Goal: Information Seeking & Learning: Learn about a topic

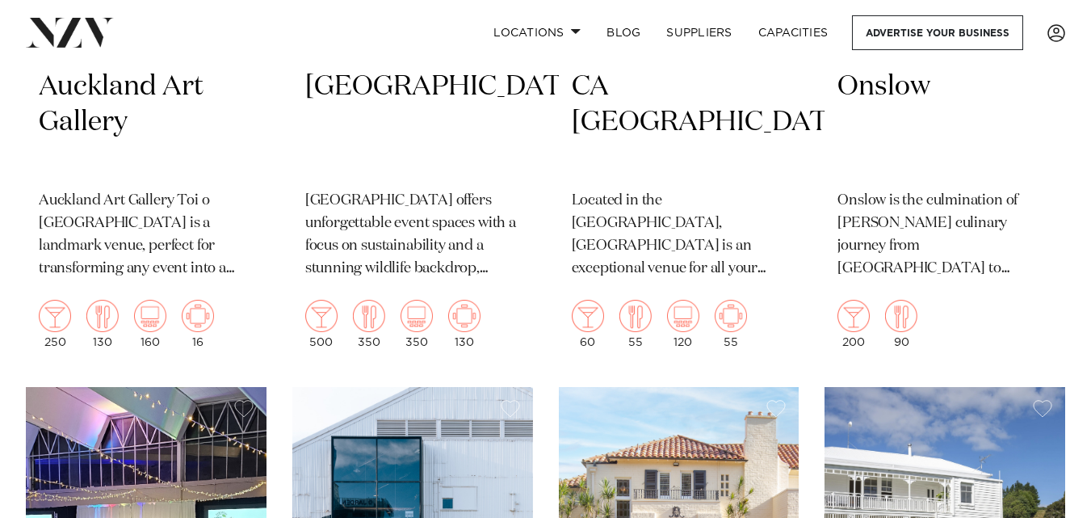
scroll to position [10482, 0]
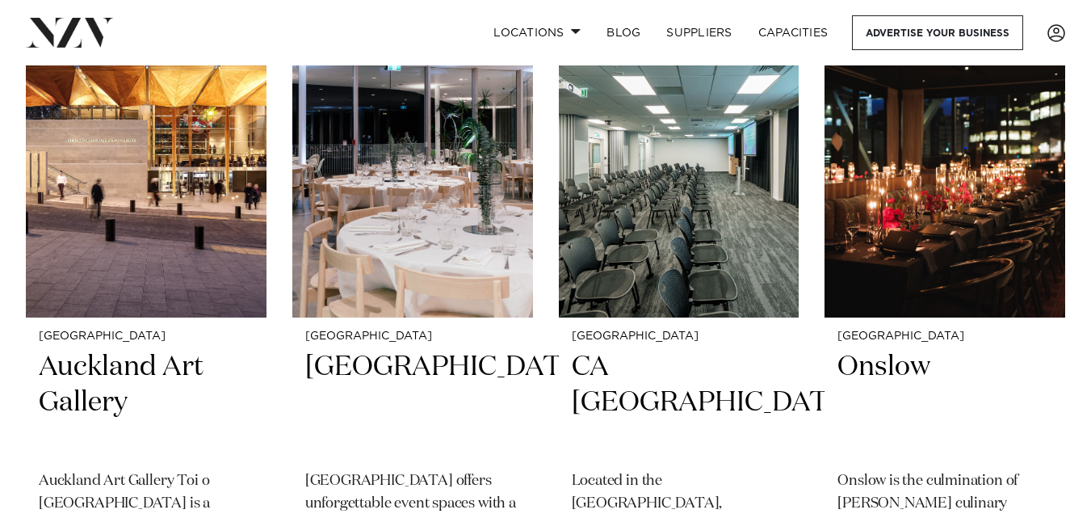
scroll to position [10118, 0]
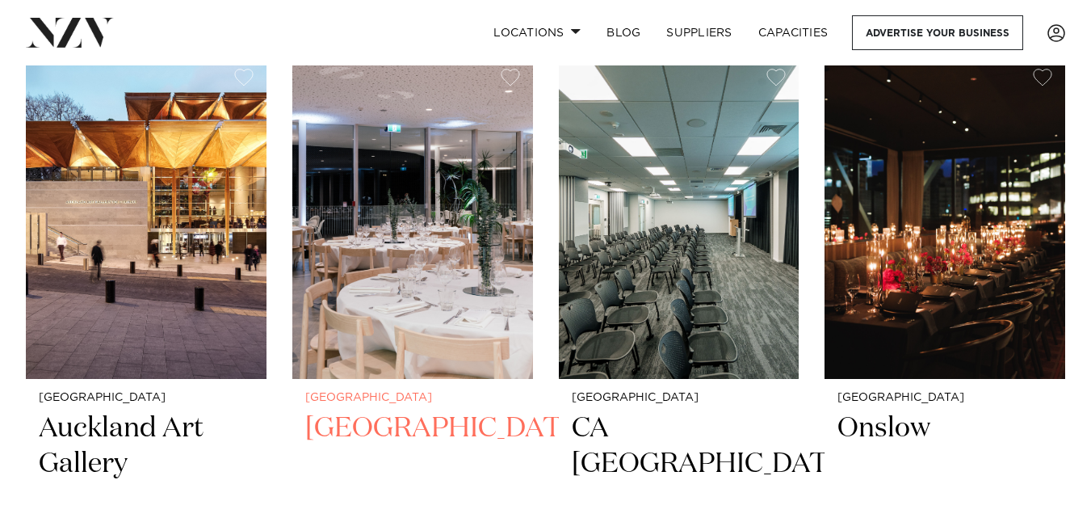
click at [402, 410] on h2 "Auckland Zoo" at bounding box center [412, 464] width 215 height 109
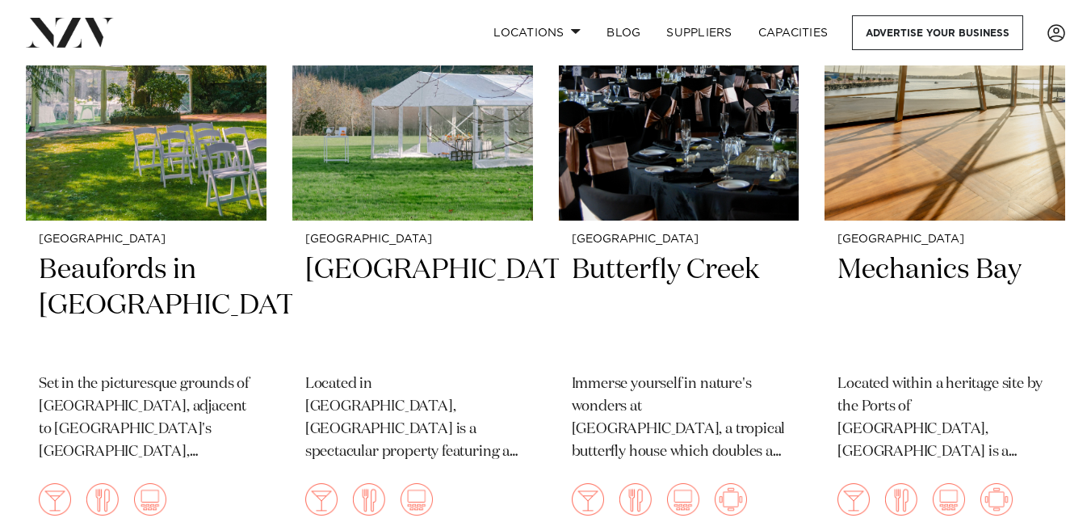
scroll to position [19692, 0]
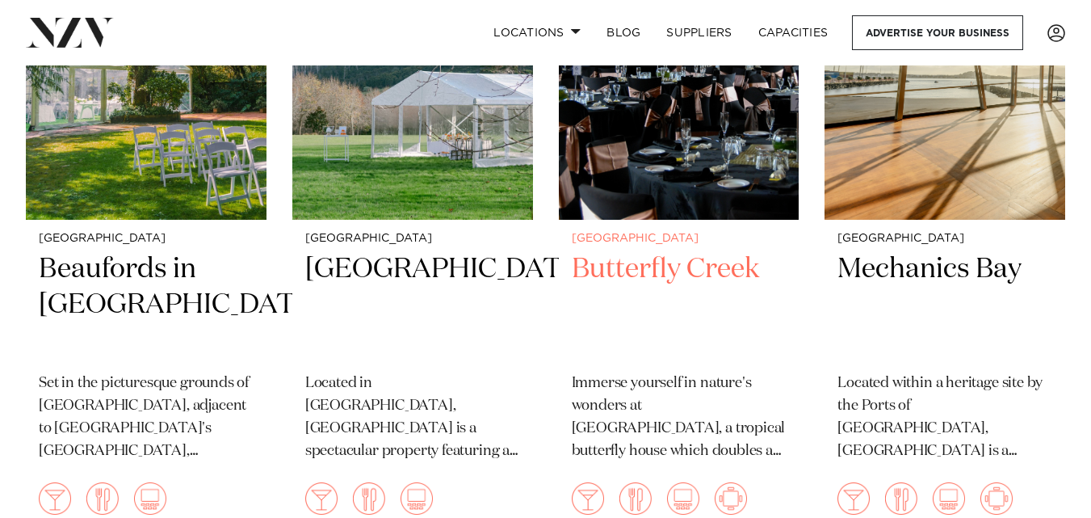
click at [712, 126] on img at bounding box center [679, 58] width 241 height 322
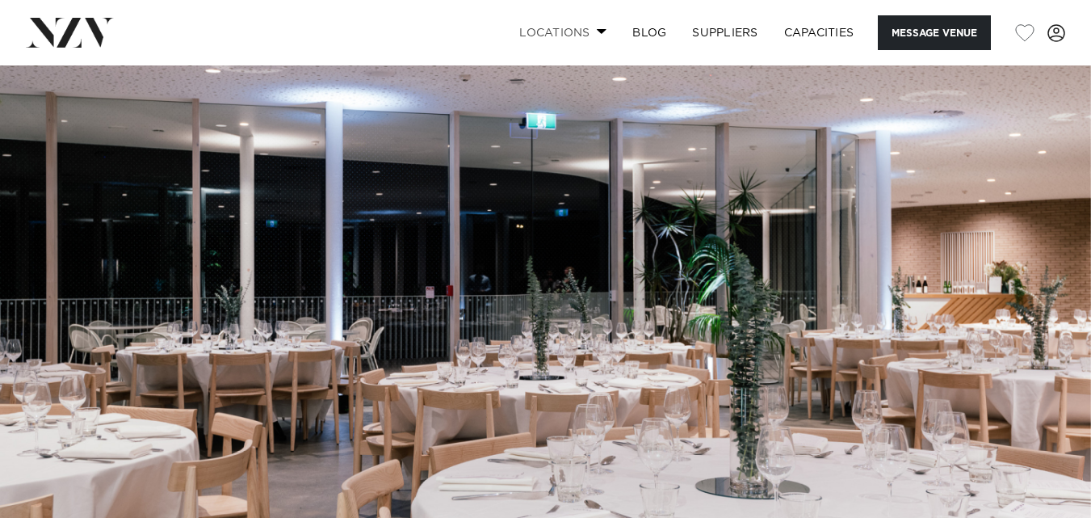
click at [569, 31] on link "Locations" at bounding box center [562, 32] width 113 height 35
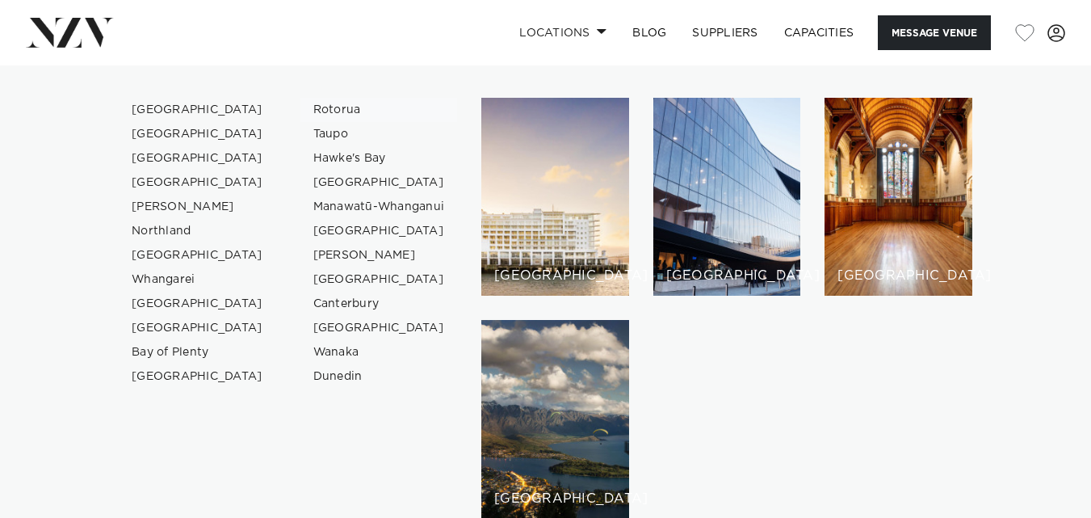
click at [404, 105] on link "Rotorua" at bounding box center [378, 110] width 157 height 24
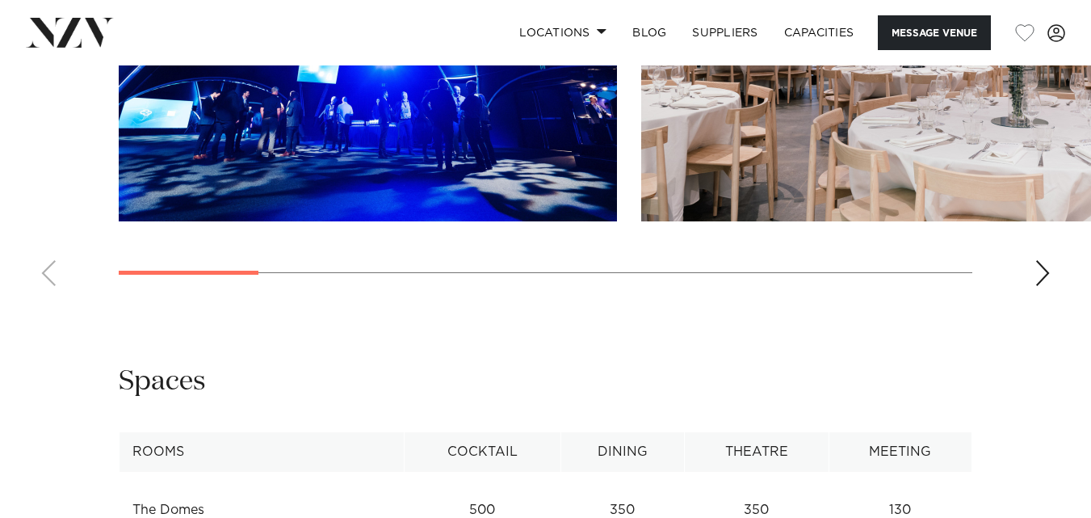
scroll to position [1991, 0]
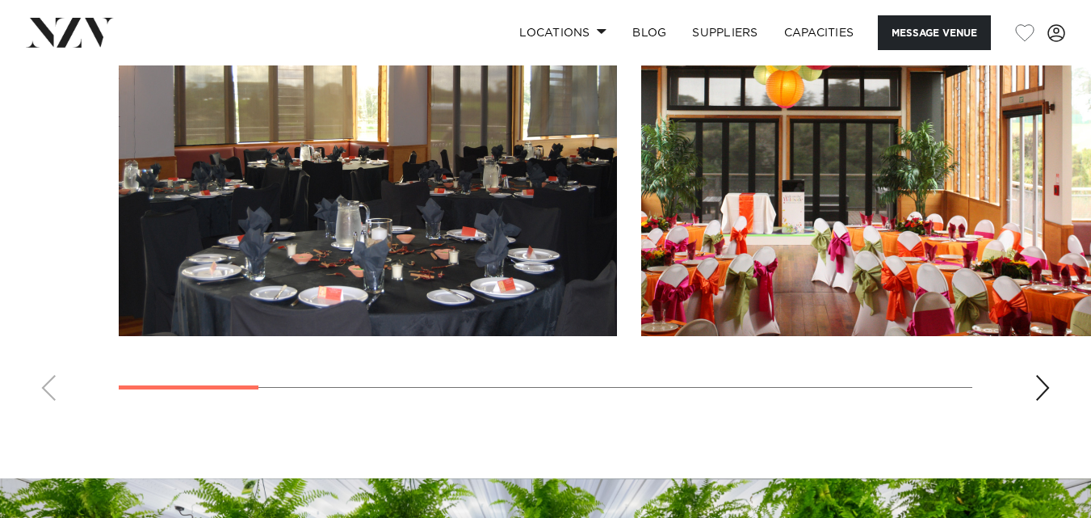
scroll to position [1539, 0]
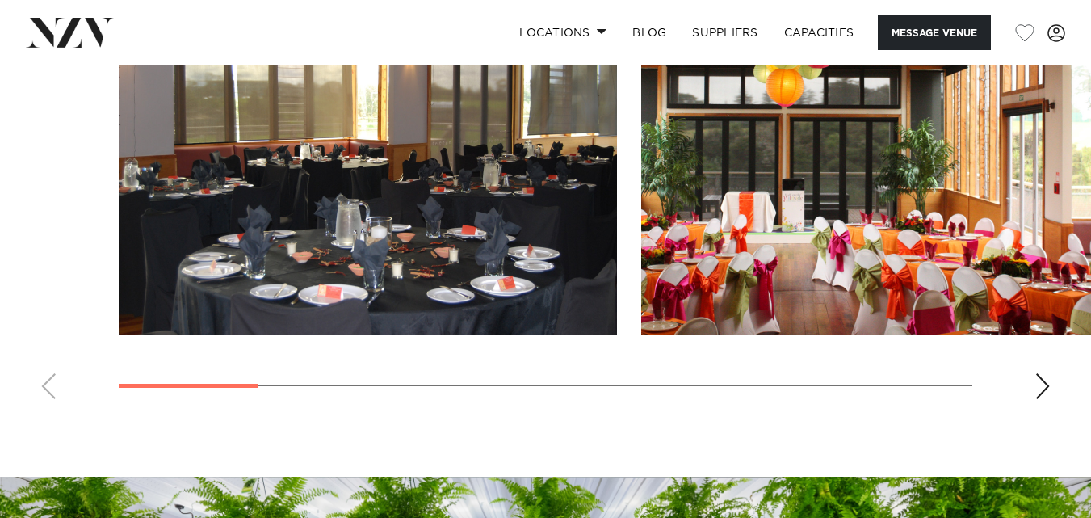
click at [1043, 377] on div "Next slide" at bounding box center [1043, 386] width 16 height 26
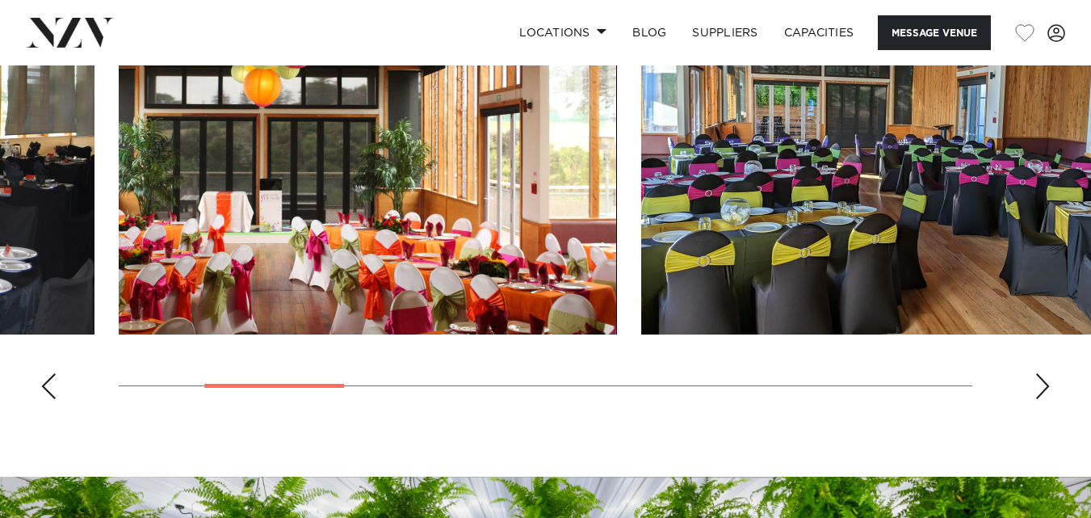
click at [1043, 377] on div "Next slide" at bounding box center [1043, 386] width 16 height 26
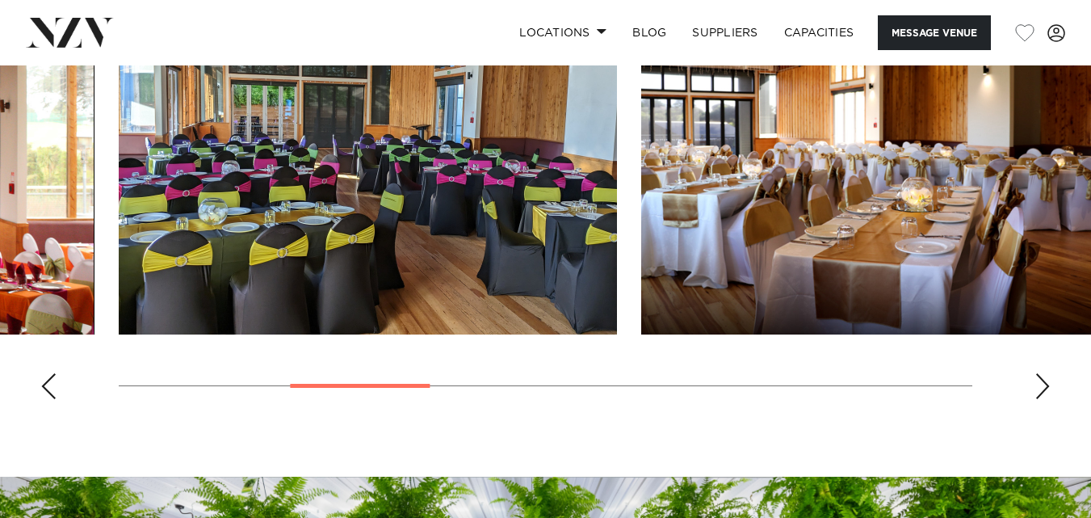
click at [1043, 377] on div "Next slide" at bounding box center [1043, 386] width 16 height 26
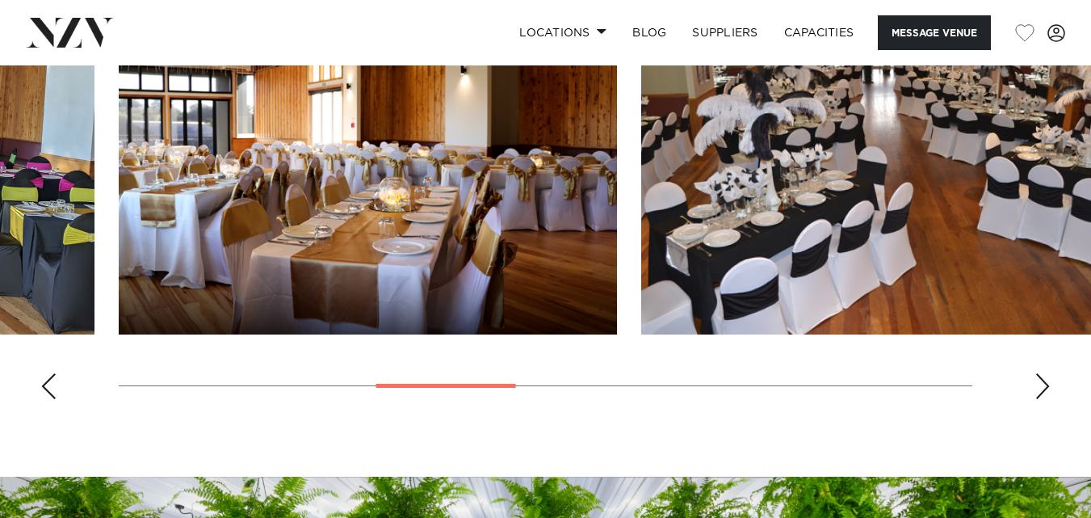
click at [1043, 377] on div "Next slide" at bounding box center [1043, 386] width 16 height 26
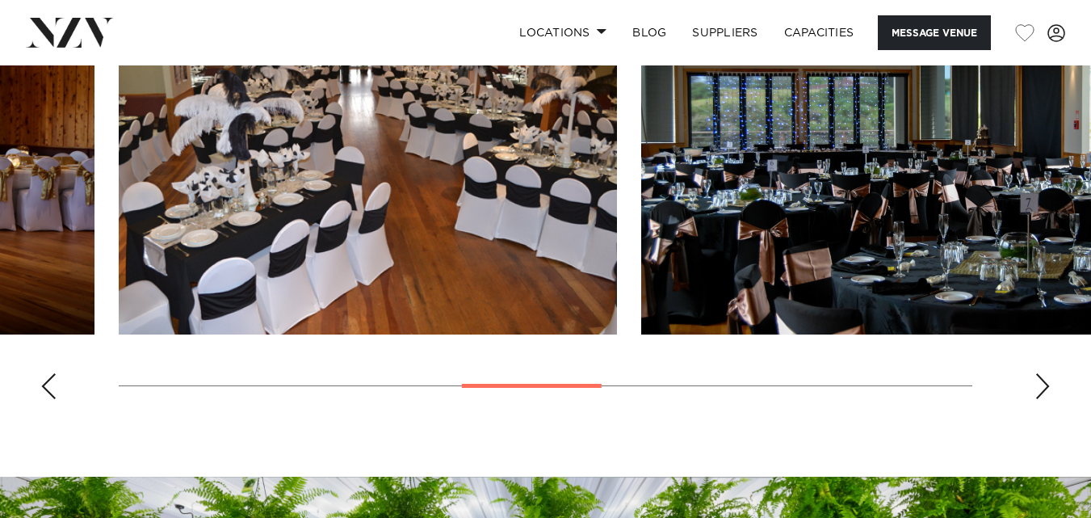
click at [1043, 377] on div "Next slide" at bounding box center [1043, 386] width 16 height 26
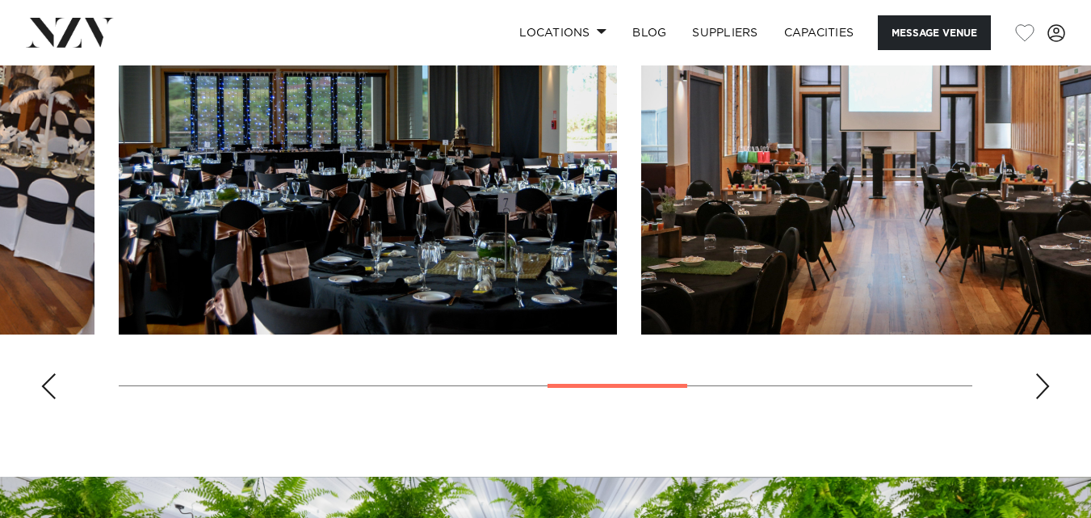
click at [1043, 377] on div "Next slide" at bounding box center [1043, 386] width 16 height 26
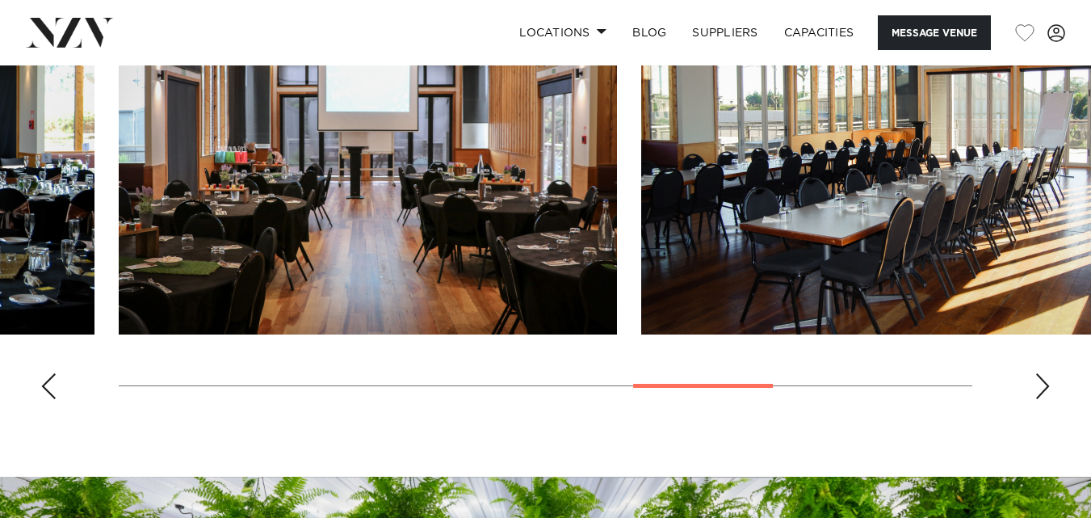
click at [1043, 377] on div "Next slide" at bounding box center [1043, 386] width 16 height 26
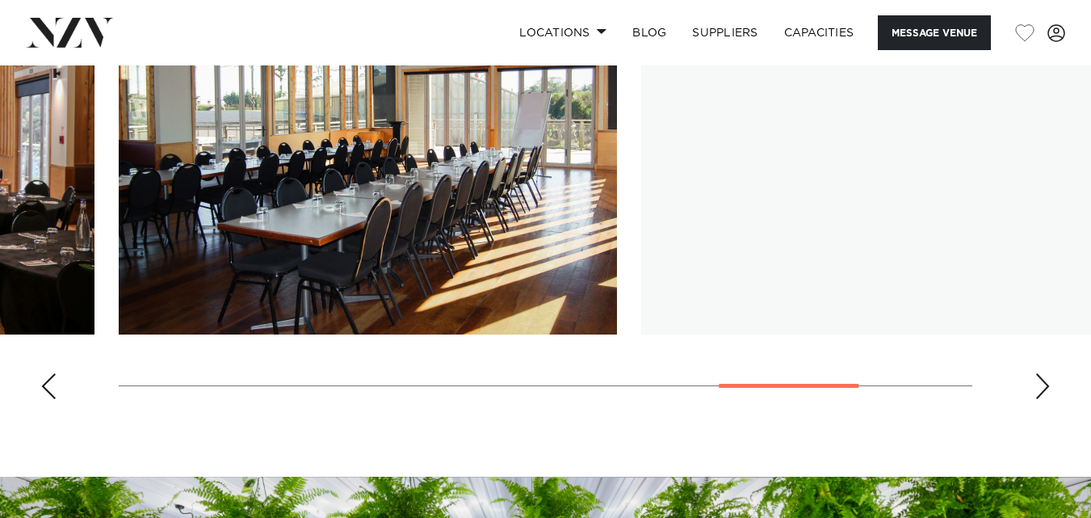
click at [1043, 377] on div "Next slide" at bounding box center [1043, 386] width 16 height 26
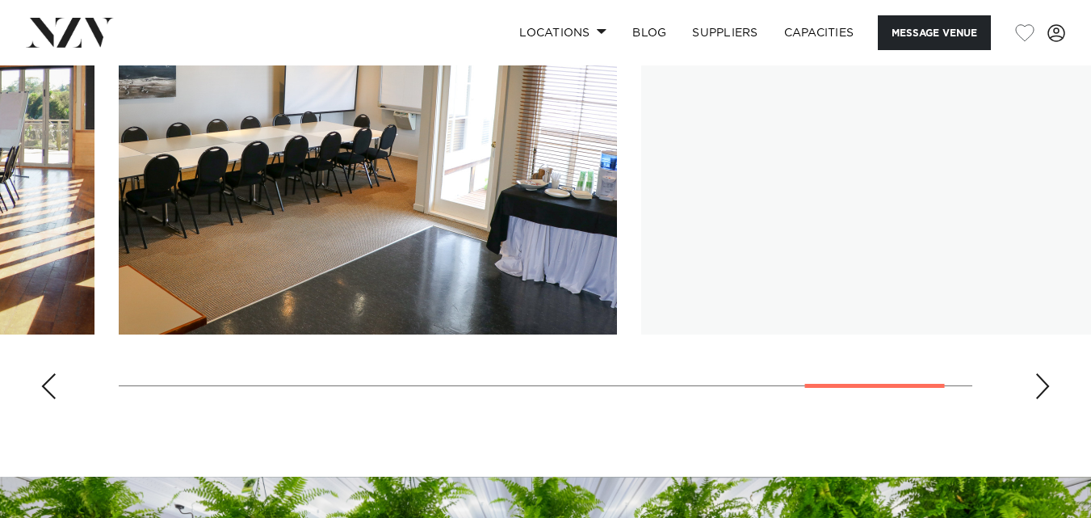
click at [1043, 377] on div "Next slide" at bounding box center [1043, 386] width 16 height 26
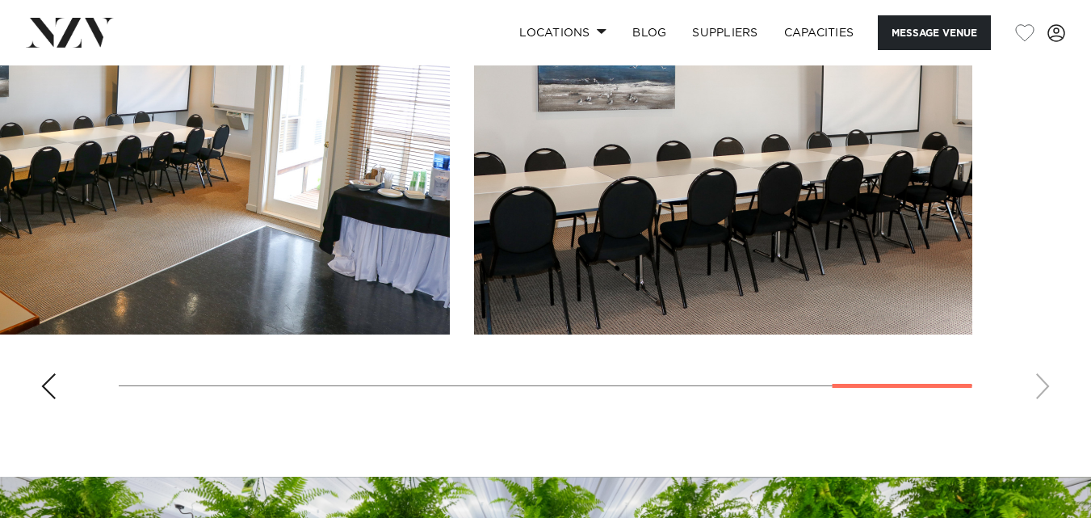
click at [1043, 377] on swiper-container at bounding box center [545, 190] width 1091 height 443
click at [52, 384] on div "Previous slide" at bounding box center [48, 386] width 16 height 26
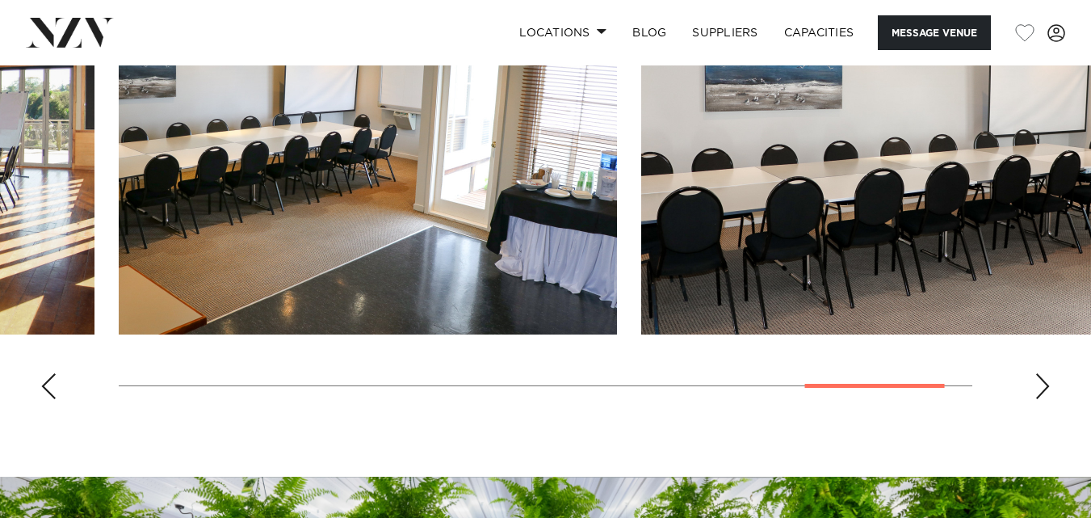
click at [52, 384] on div "Previous slide" at bounding box center [48, 386] width 16 height 26
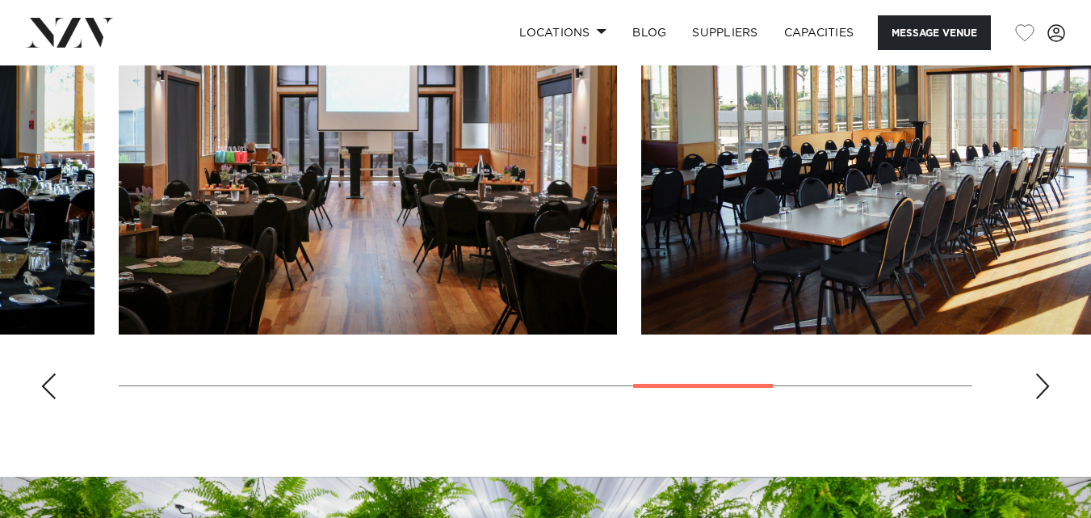
click at [52, 384] on div "Previous slide" at bounding box center [48, 386] width 16 height 26
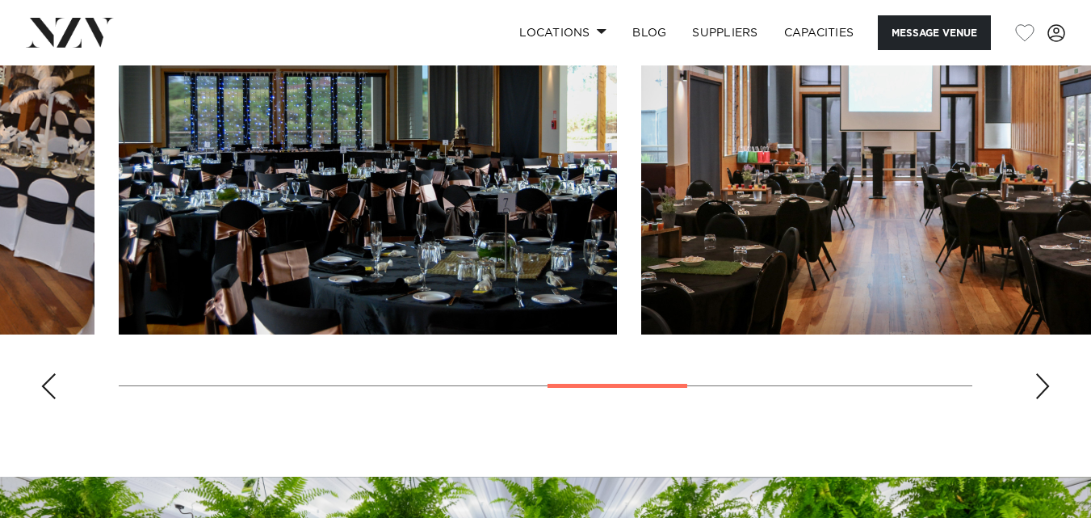
click at [52, 384] on div "Previous slide" at bounding box center [48, 386] width 16 height 26
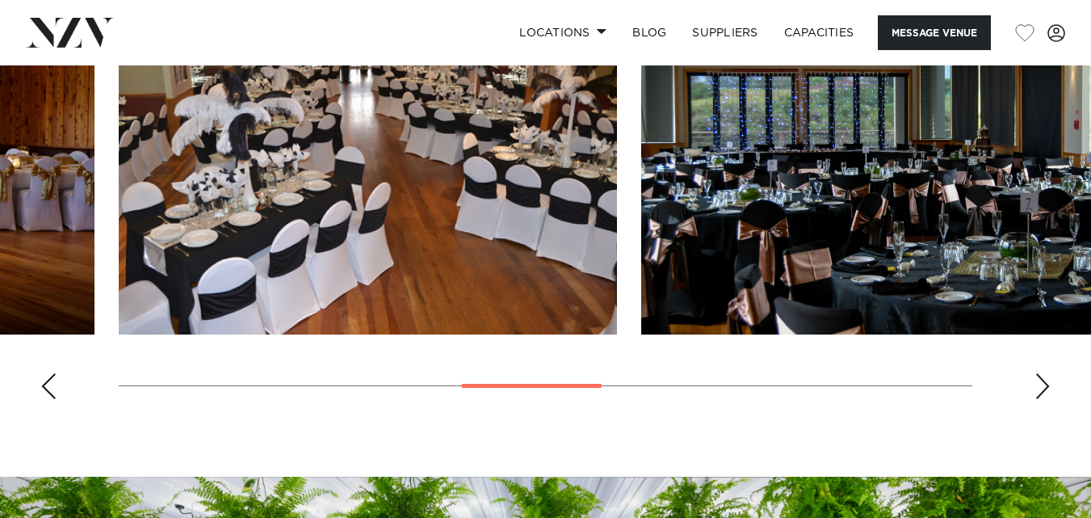
click at [52, 384] on div "Previous slide" at bounding box center [48, 386] width 16 height 26
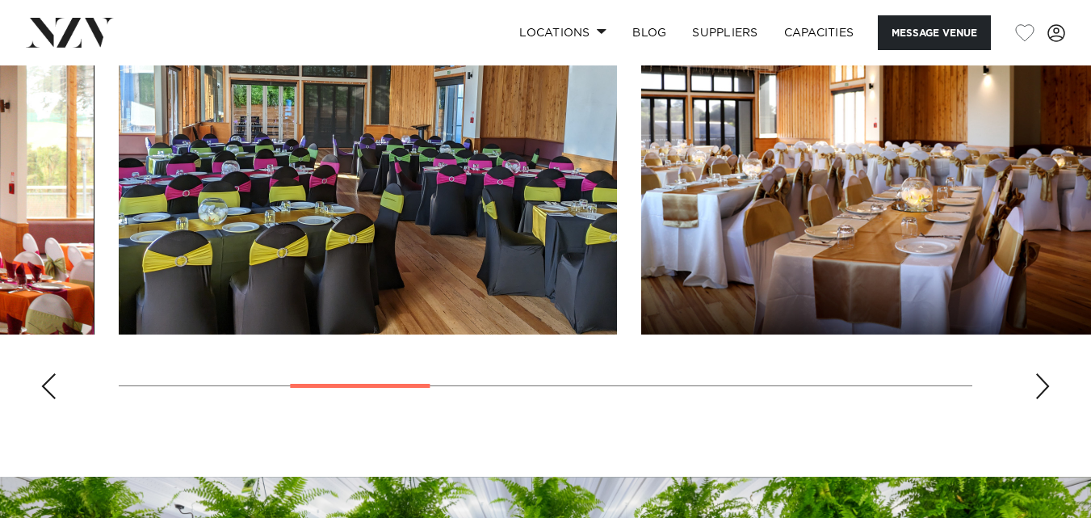
click at [52, 384] on div "Previous slide" at bounding box center [48, 386] width 16 height 26
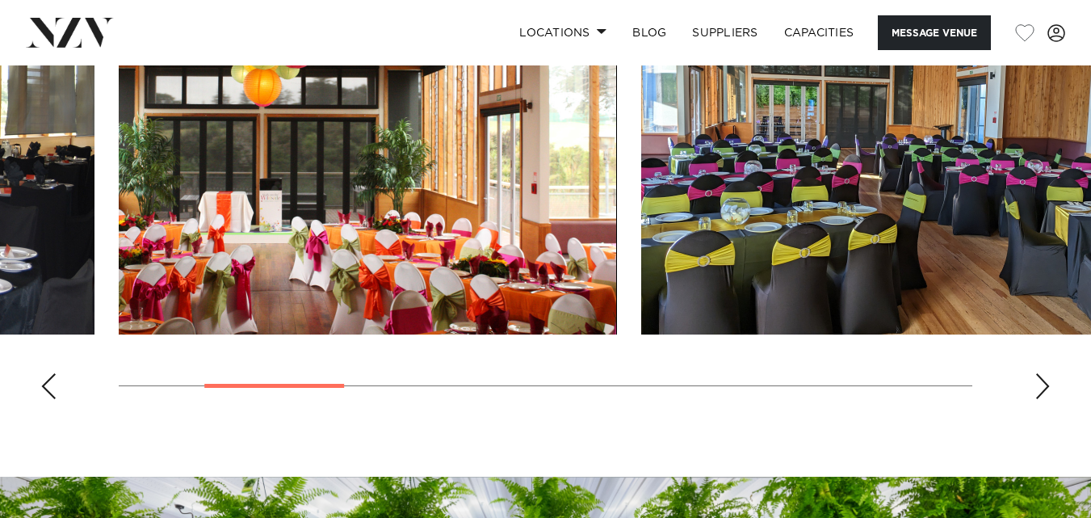
click at [52, 384] on div "Previous slide" at bounding box center [48, 386] width 16 height 26
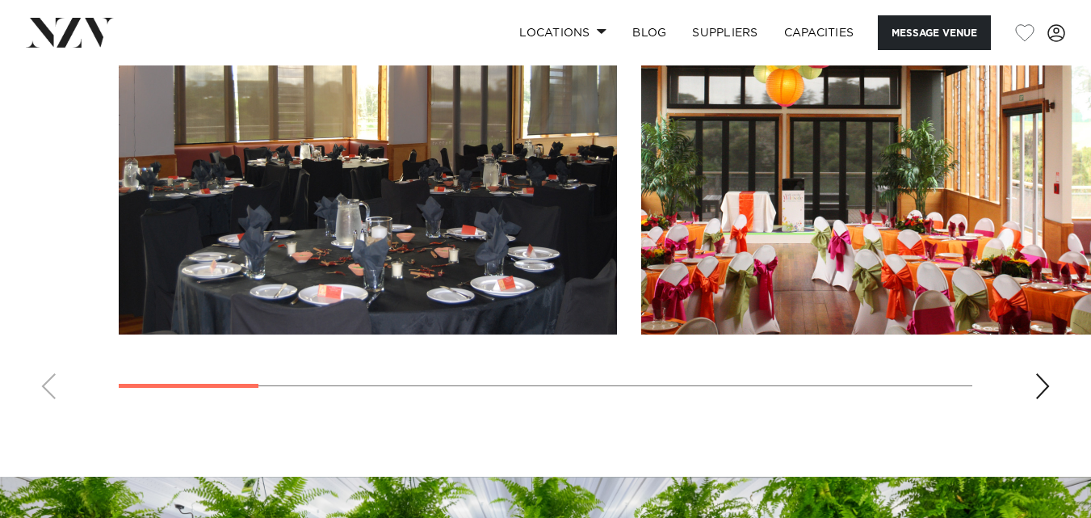
click at [52, 384] on swiper-container at bounding box center [545, 190] width 1091 height 443
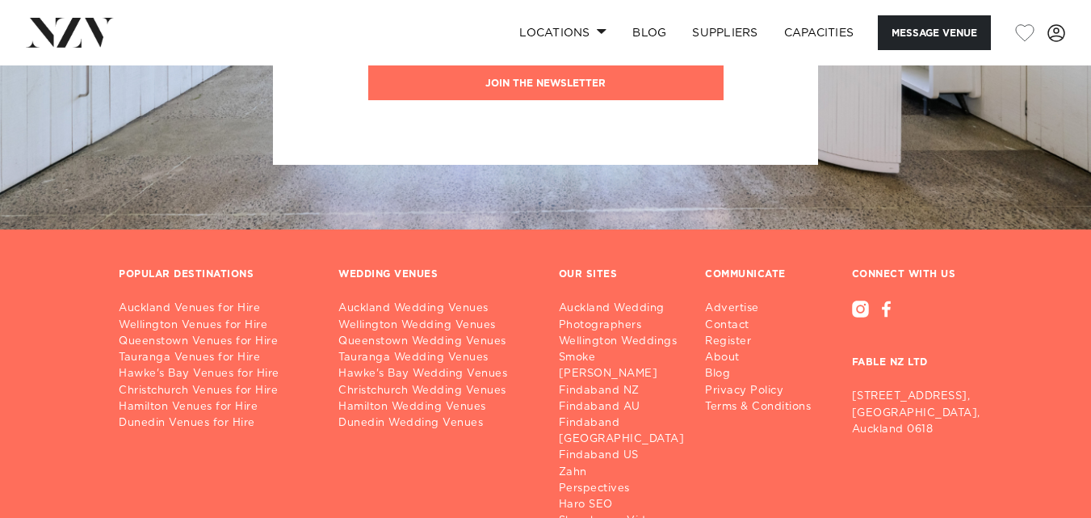
scroll to position [2389, 0]
